Goal: Task Accomplishment & Management: Manage account settings

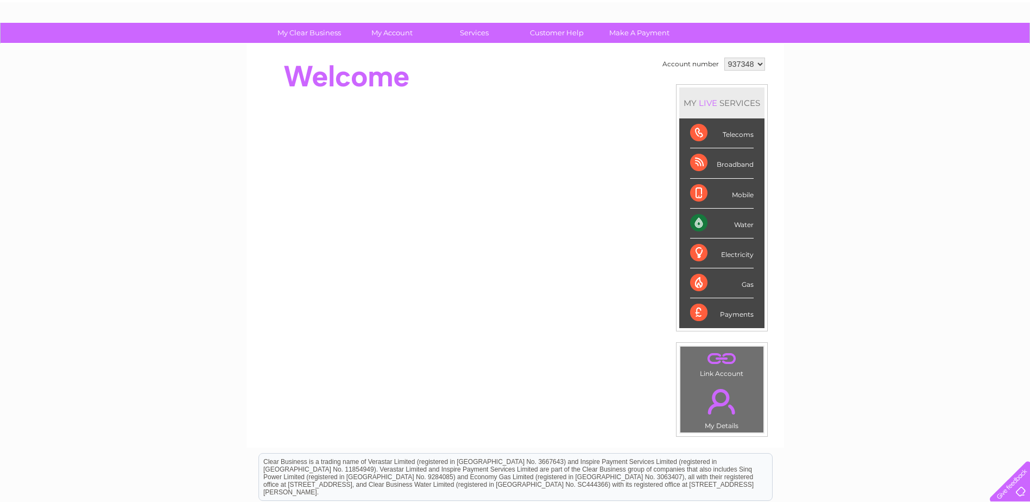
scroll to position [28, 0]
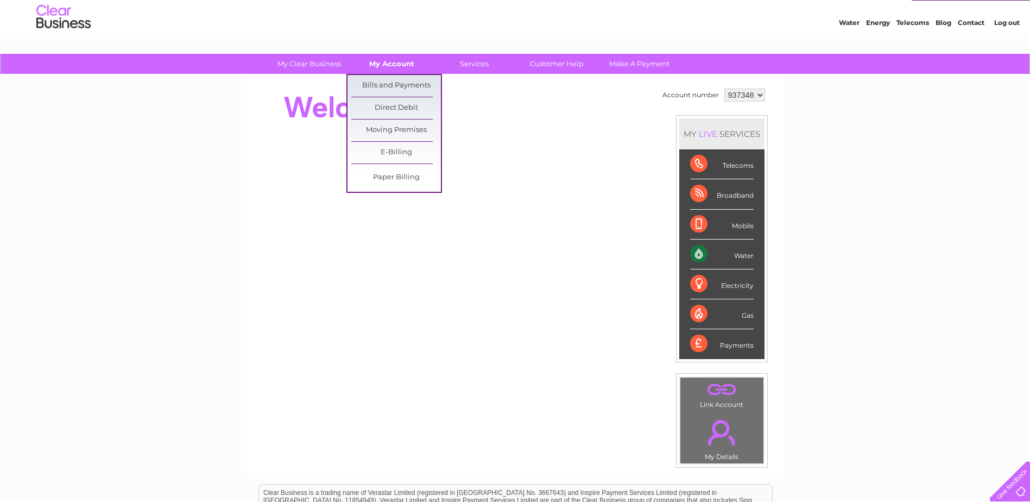
click at [395, 69] on link "My Account" at bounding box center [392, 64] width 90 height 20
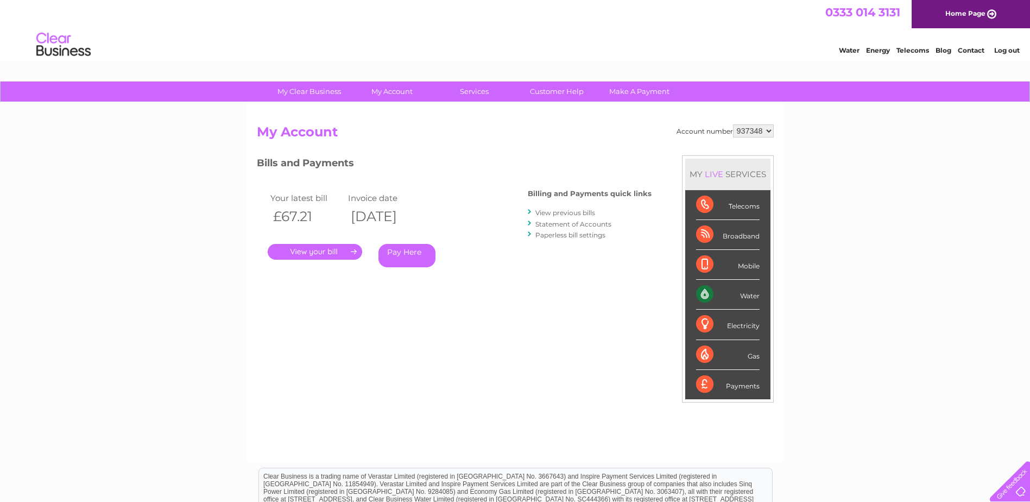
click at [332, 253] on link "." at bounding box center [315, 252] width 94 height 16
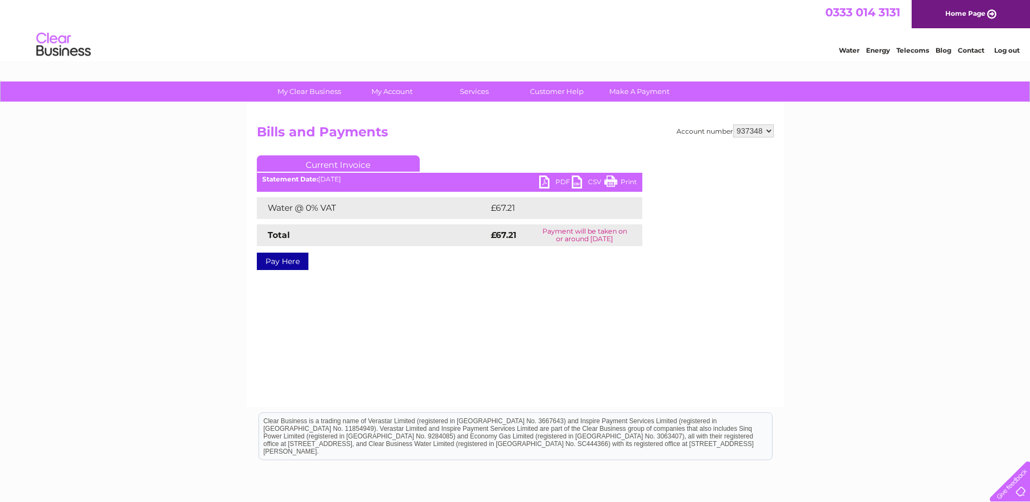
click at [538, 183] on div "Statement Date: [DATE]" at bounding box center [449, 179] width 385 height 8
click at [552, 182] on link "PDF" at bounding box center [555, 183] width 33 height 16
